Goal: Transaction & Acquisition: Purchase product/service

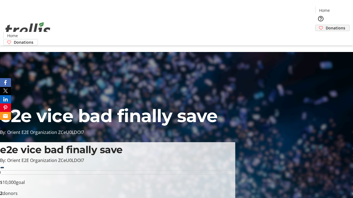
click at [325, 25] on span "Donations" at bounding box center [335, 28] width 20 height 6
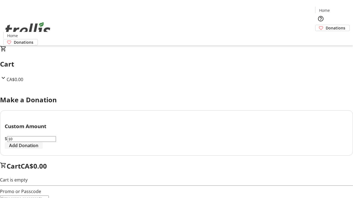
click at [38, 149] on span "Add Donation" at bounding box center [23, 145] width 29 height 7
